Goal: Task Accomplishment & Management: Complete application form

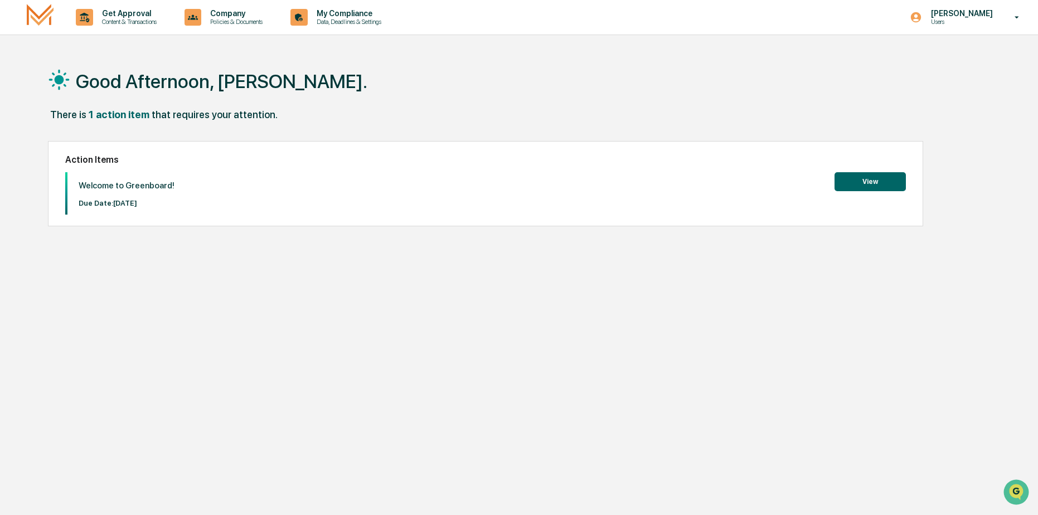
click at [885, 185] on button "View" at bounding box center [870, 181] width 71 height 19
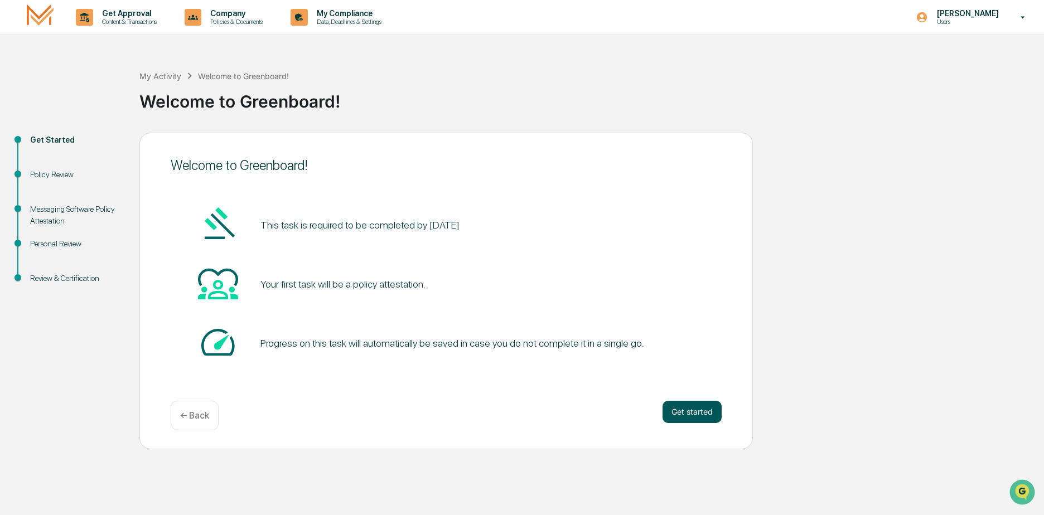
click at [712, 420] on button "Get started" at bounding box center [692, 412] width 59 height 22
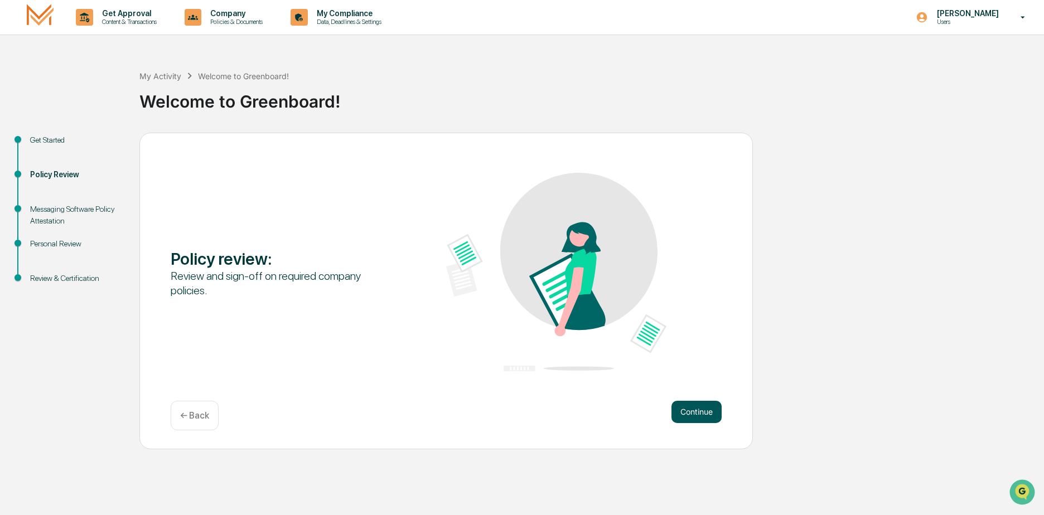
click at [689, 412] on button "Continue" at bounding box center [696, 412] width 50 height 22
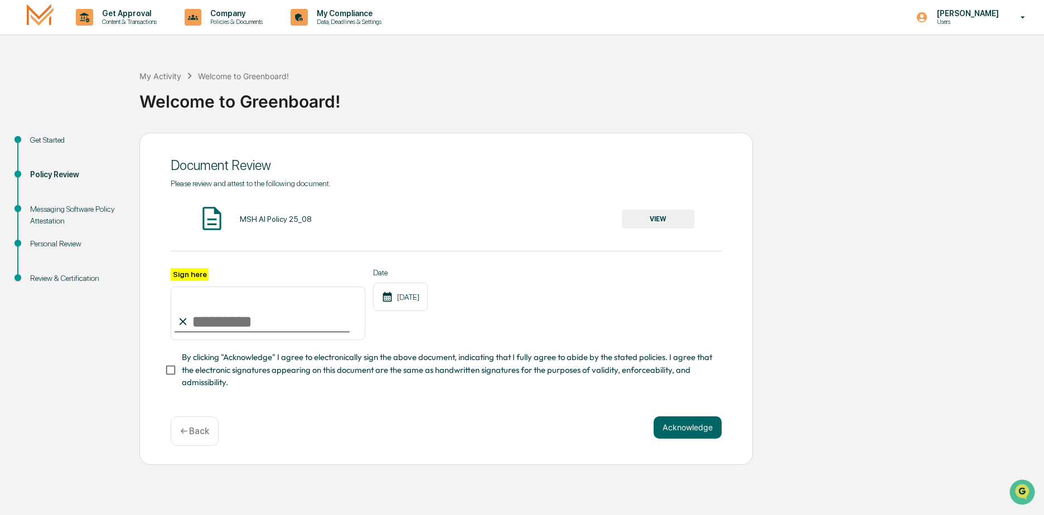
click at [272, 222] on div "MSH AI Policy 25_08 VIEW" at bounding box center [446, 220] width 551 height 30
click at [634, 218] on button "VIEW" at bounding box center [658, 219] width 73 height 19
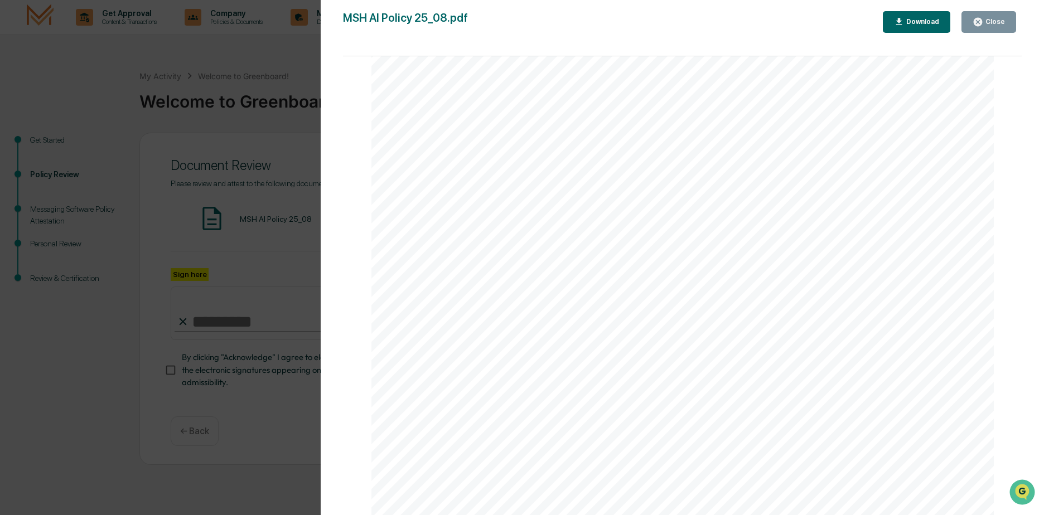
scroll to position [2058, 0]
click at [463, 405] on div "AI Policy Generative Artificial Intelligence [PERSON_NAME] & Co., Member FINRA/…" at bounding box center [682, 112] width 623 height 806
click at [478, 394] on div "AI Policy Generative Artificial Intelligence [PERSON_NAME] & Co., Member FINRA/…" at bounding box center [682, 112] width 623 height 806
click at [992, 16] on button "Close" at bounding box center [988, 22] width 55 height 22
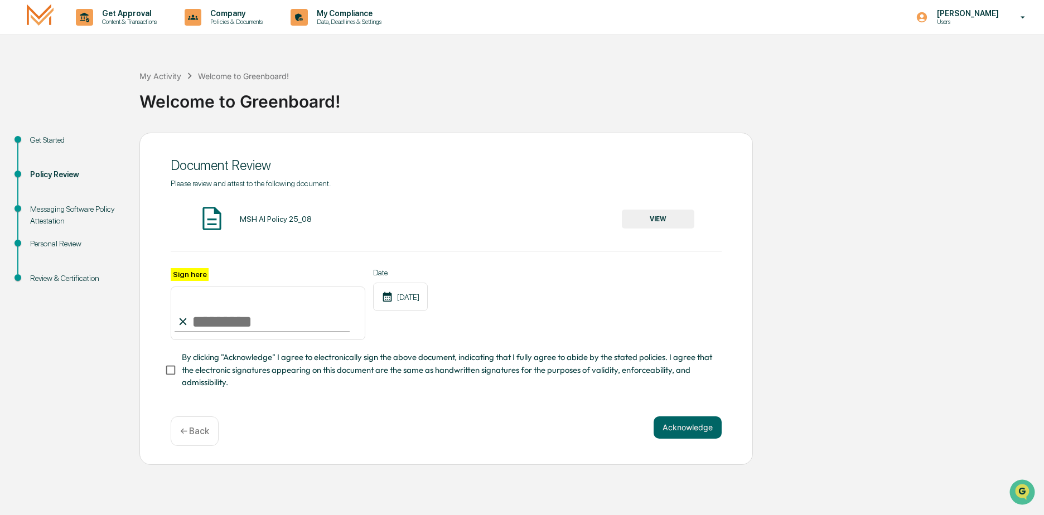
click at [214, 326] on input "Sign here" at bounding box center [268, 314] width 195 height 54
type input "**********"
click at [687, 430] on button "Acknowledge" at bounding box center [688, 428] width 68 height 22
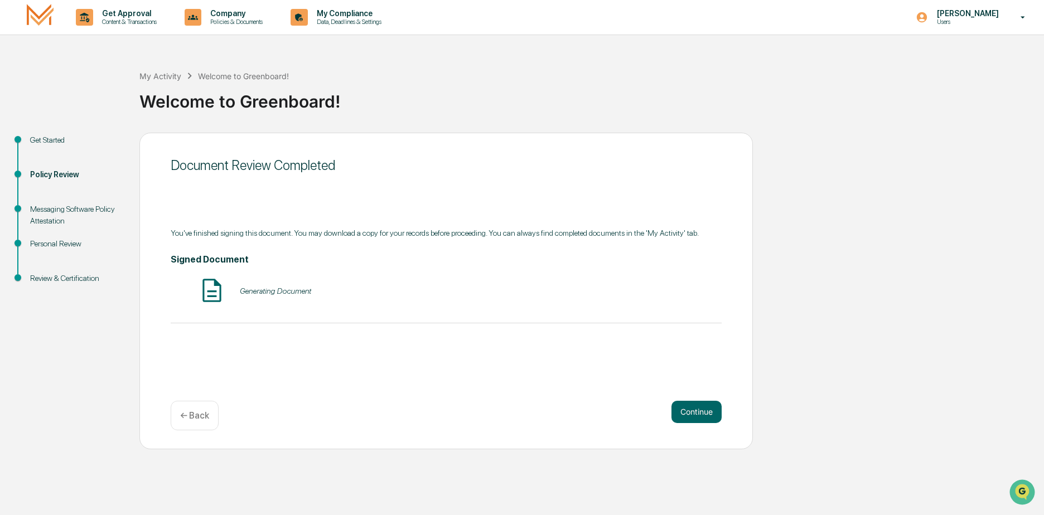
drag, startPoint x: 692, startPoint y: 390, endPoint x: 692, endPoint y: 398, distance: 7.8
click at [692, 398] on div "Document Review Completed You've finished signing this document. You may downlo…" at bounding box center [445, 291] width 613 height 317
click at [689, 407] on button "Continue" at bounding box center [696, 412] width 50 height 22
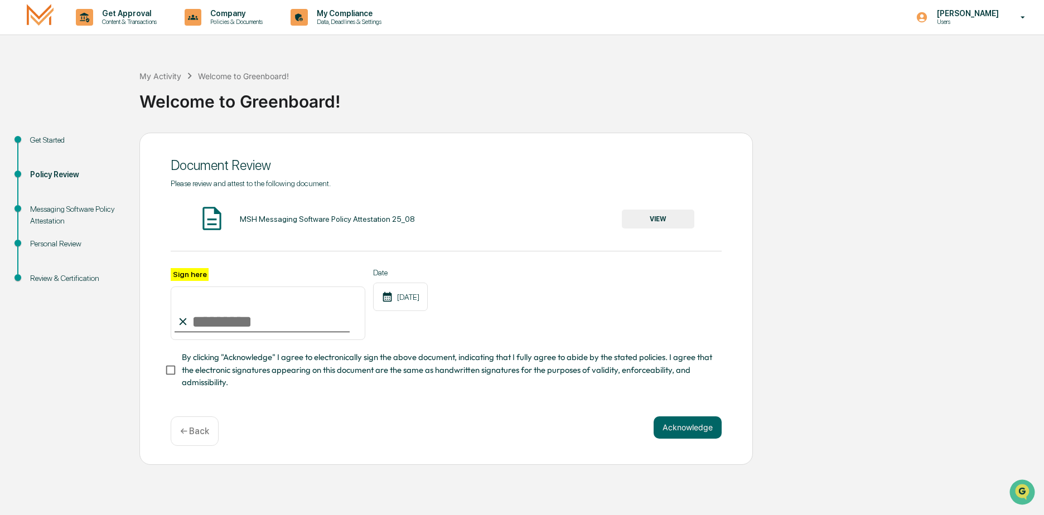
click at [655, 218] on button "VIEW" at bounding box center [658, 219] width 73 height 19
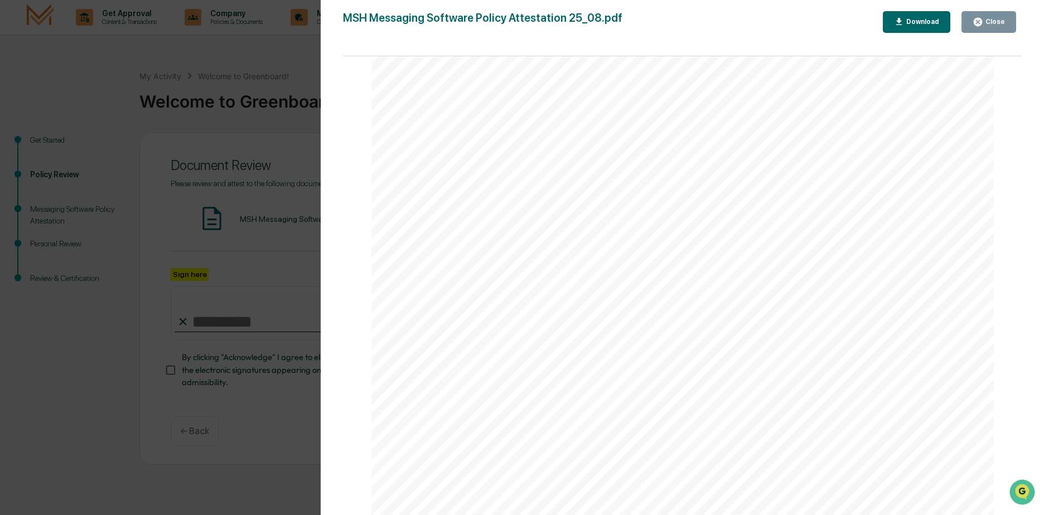
scroll to position [1835, 0]
click at [999, 25] on div "Close" at bounding box center [994, 22] width 22 height 8
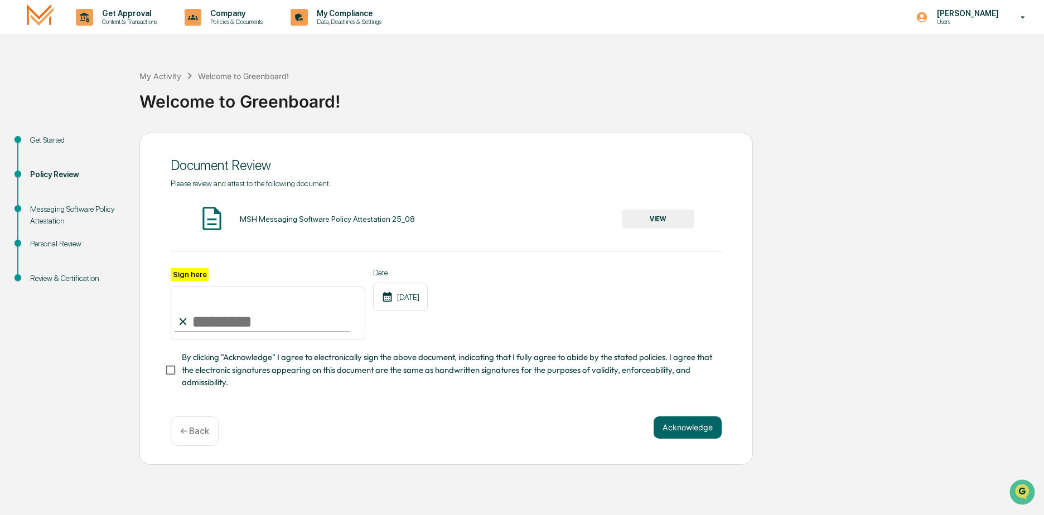
click at [209, 325] on input "Sign here" at bounding box center [268, 314] width 195 height 54
type input "**********"
click at [688, 436] on button "Acknowledge" at bounding box center [688, 428] width 68 height 22
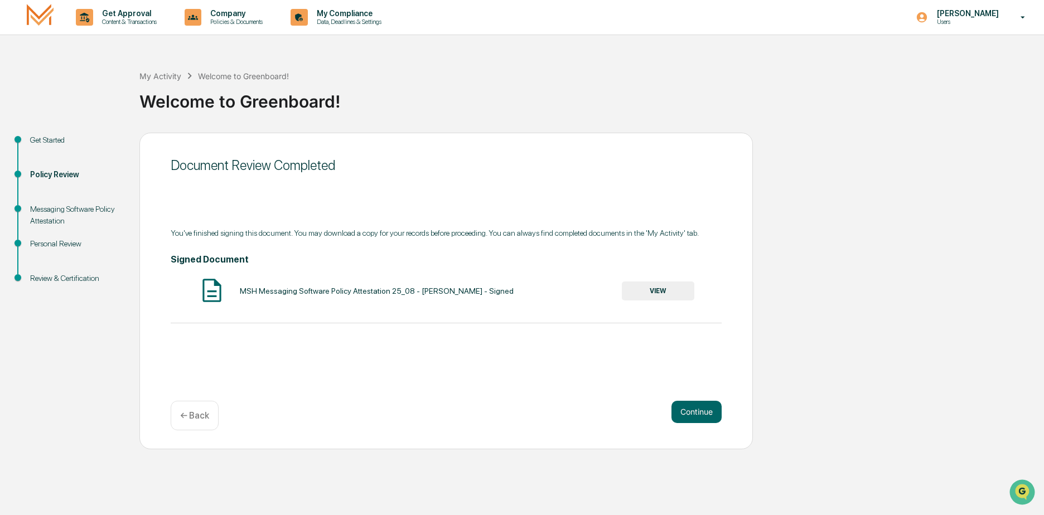
click at [673, 297] on button "VIEW" at bounding box center [658, 291] width 73 height 19
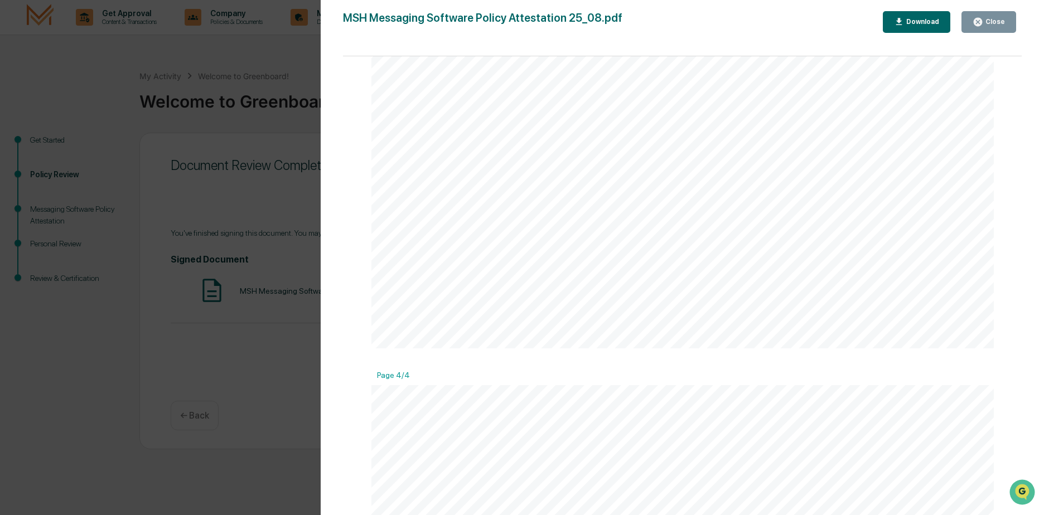
scroll to position [2120, 0]
click at [992, 12] on button "Close" at bounding box center [988, 22] width 55 height 22
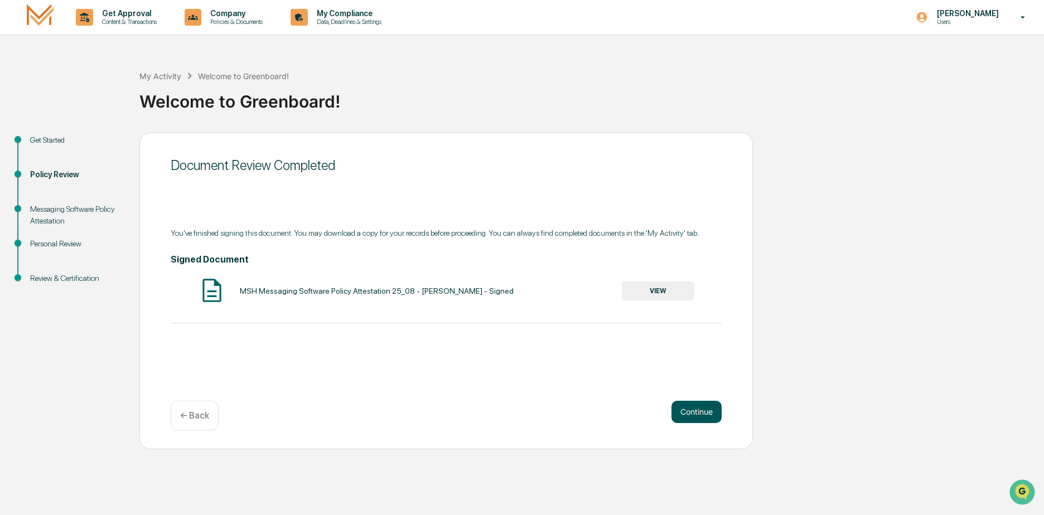
click at [710, 410] on button "Continue" at bounding box center [696, 412] width 50 height 22
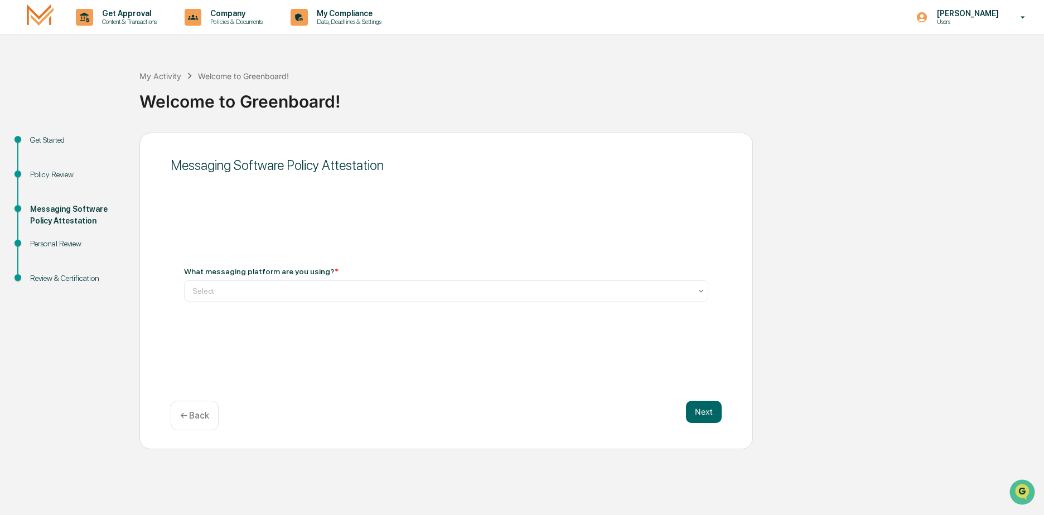
click at [279, 302] on div "What messaging platform are you using? * Select" at bounding box center [446, 284] width 551 height 61
click at [278, 288] on div at bounding box center [441, 291] width 499 height 11
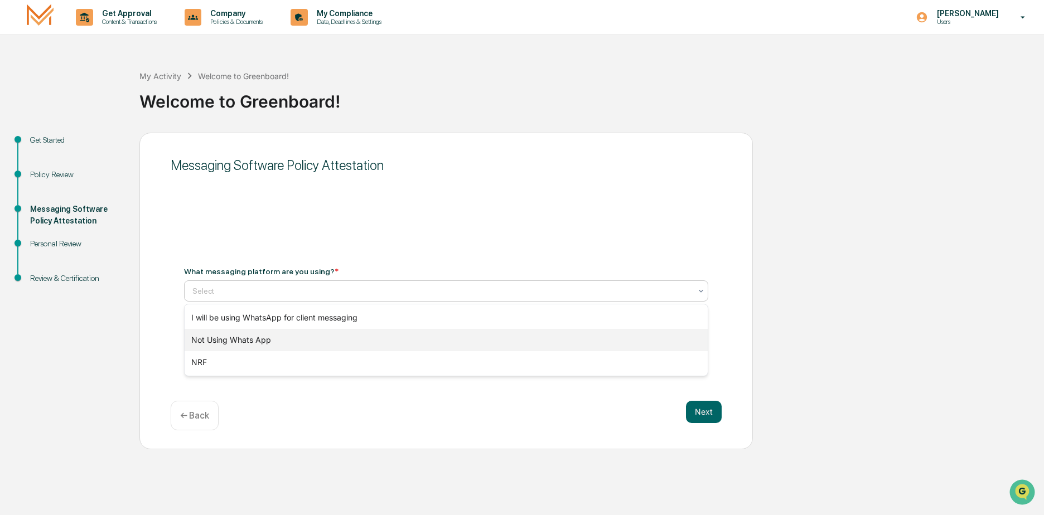
click at [254, 341] on div "Not Using Whats App" at bounding box center [446, 340] width 523 height 22
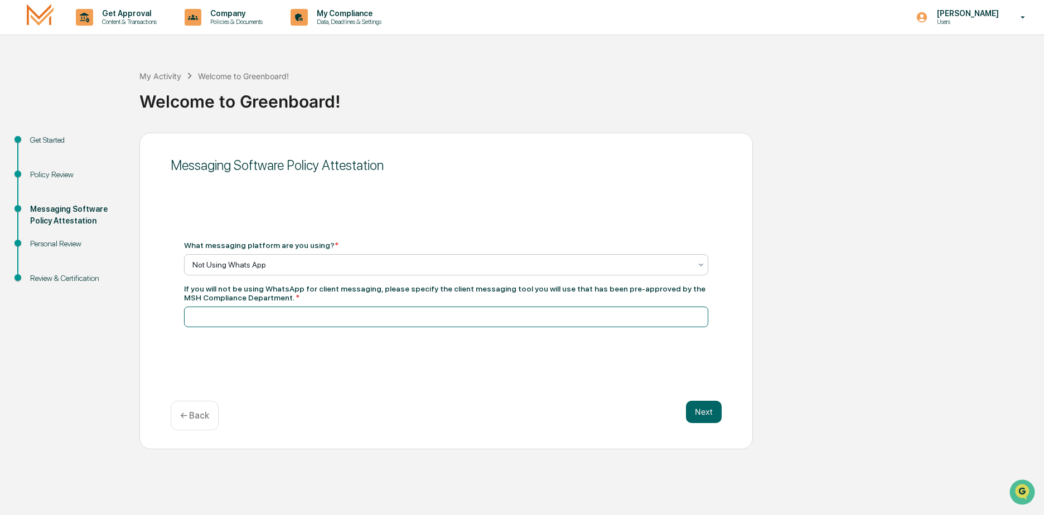
click at [296, 316] on input at bounding box center [446, 317] width 524 height 21
type input "*********"
click at [696, 413] on button "Next" at bounding box center [704, 412] width 36 height 22
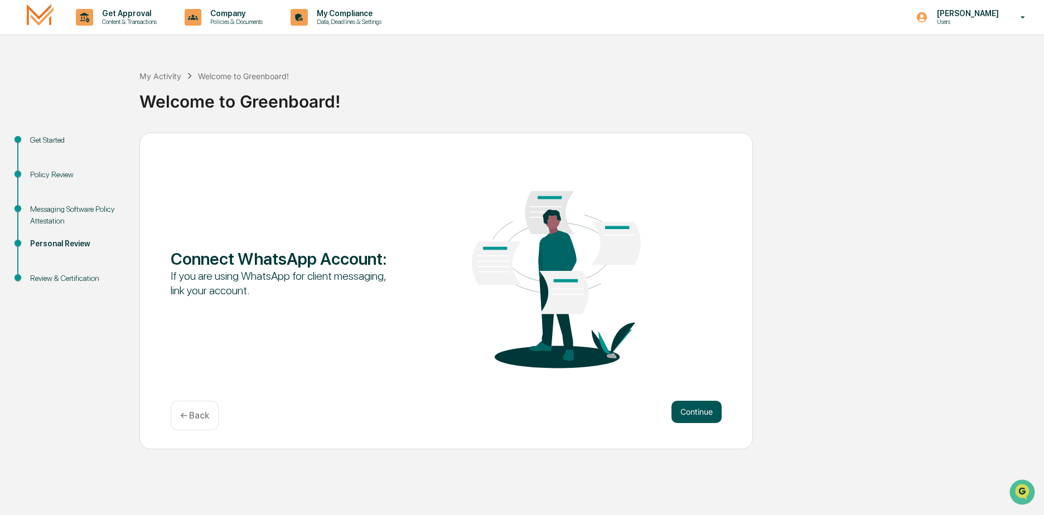
click at [693, 407] on button "Continue" at bounding box center [696, 412] width 50 height 22
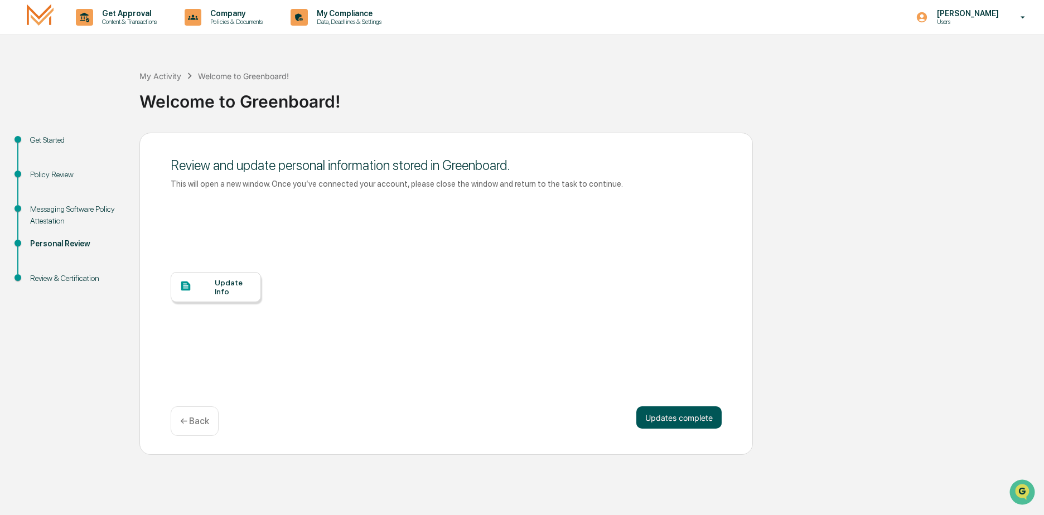
click at [667, 412] on button "Updates complete" at bounding box center [678, 418] width 85 height 22
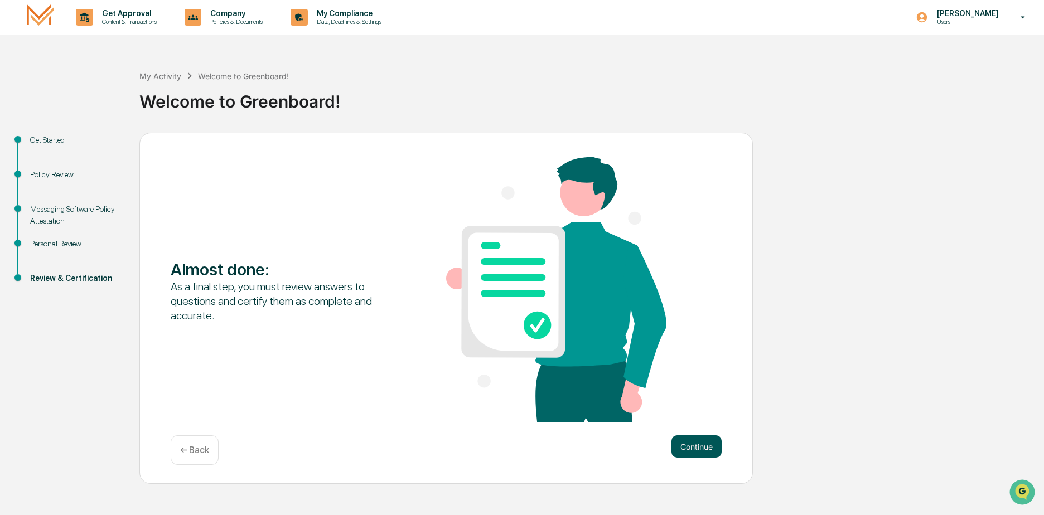
click at [712, 446] on button "Continue" at bounding box center [696, 447] width 50 height 22
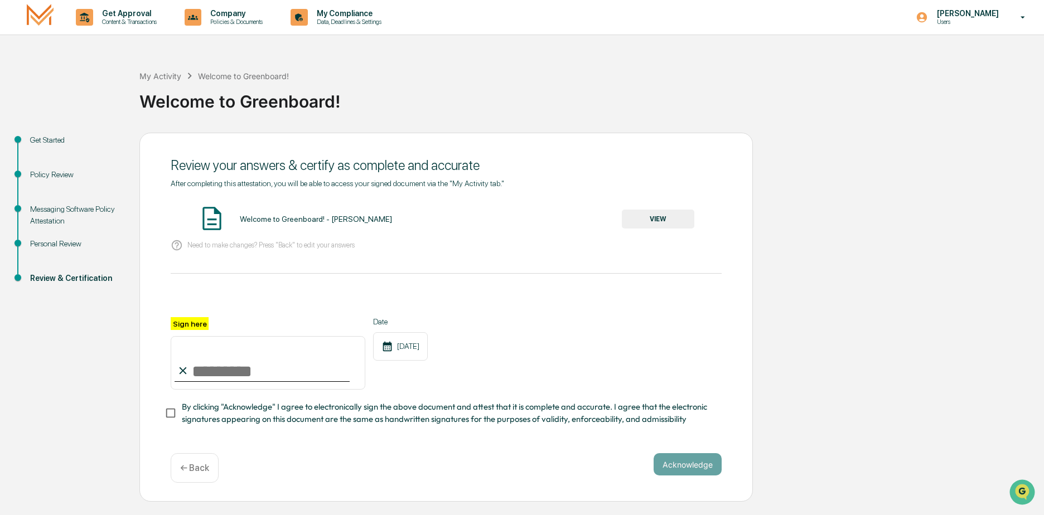
click at [662, 215] on button "VIEW" at bounding box center [658, 219] width 73 height 19
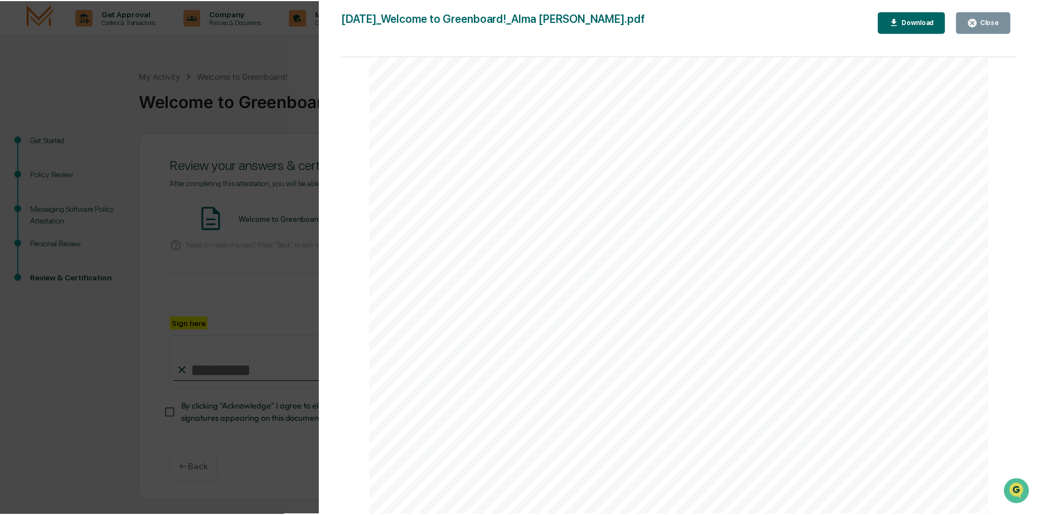
scroll to position [1365, 0]
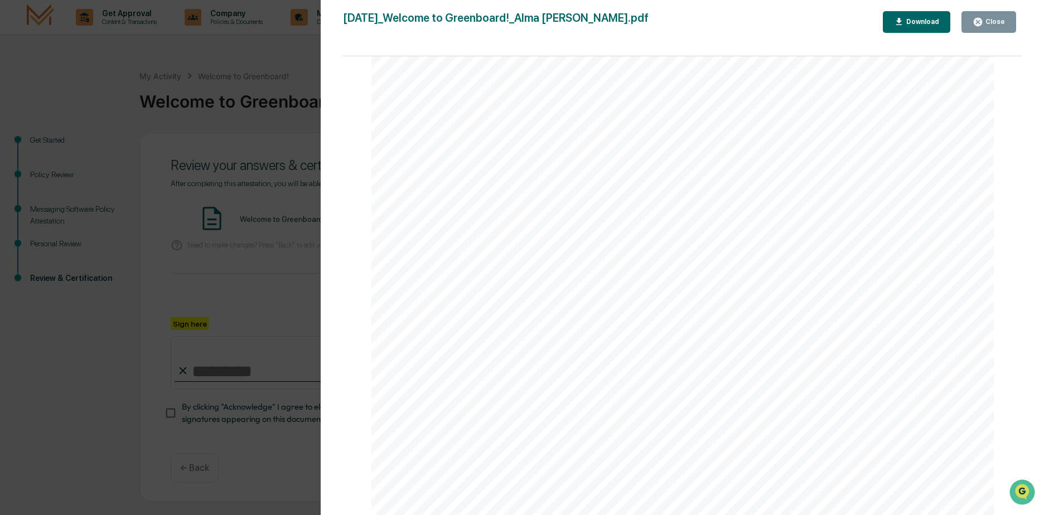
click at [1003, 20] on div "Close" at bounding box center [994, 22] width 22 height 8
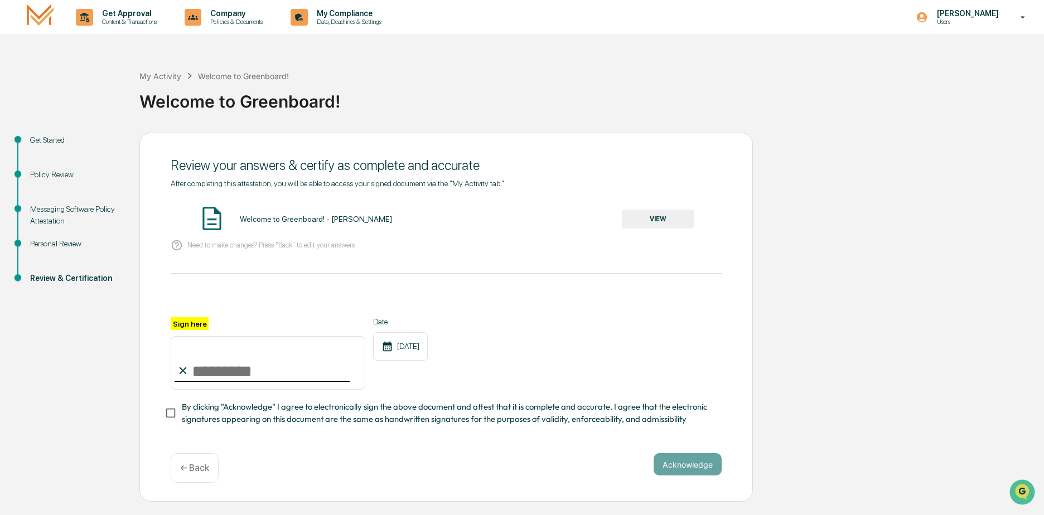
click at [269, 356] on input "Sign here" at bounding box center [268, 363] width 195 height 54
type input "**********"
click at [181, 418] on div "**********" at bounding box center [445, 318] width 613 height 370
click at [680, 470] on button "Acknowledge" at bounding box center [688, 464] width 68 height 22
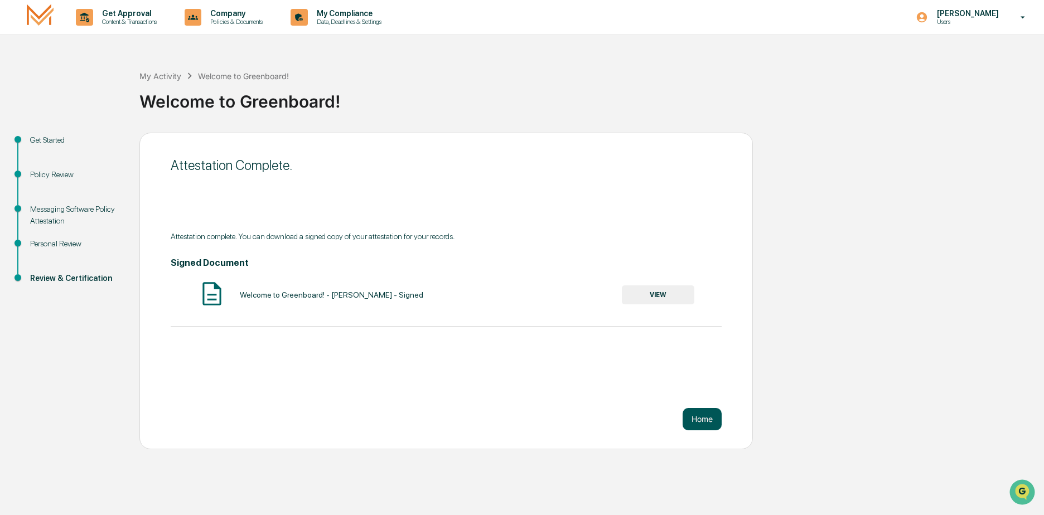
click at [695, 418] on button "Home" at bounding box center [702, 419] width 39 height 22
